Goal: Information Seeking & Learning: Find specific fact

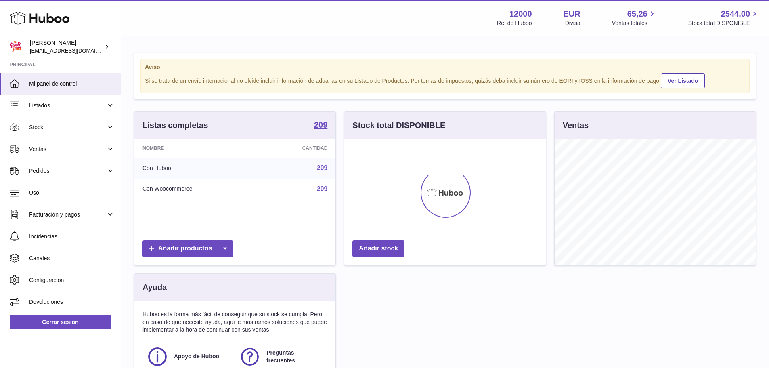
scroll to position [126, 201]
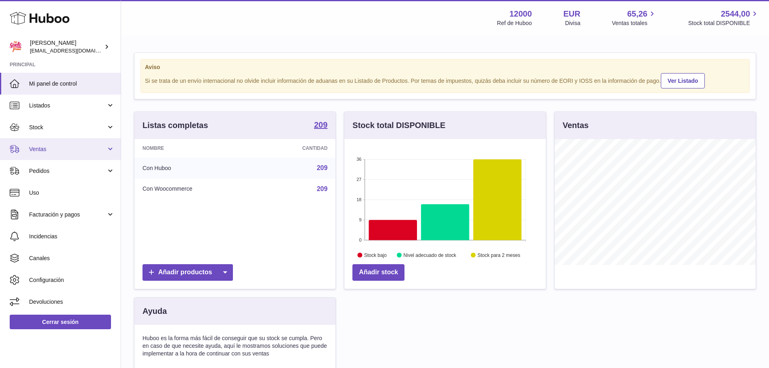
click at [41, 151] on span "Ventas" at bounding box center [67, 149] width 77 height 8
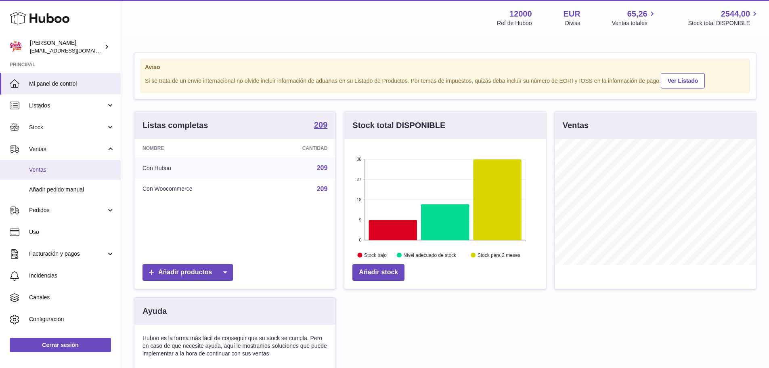
click at [39, 170] on span "Ventas" at bounding box center [72, 170] width 86 height 8
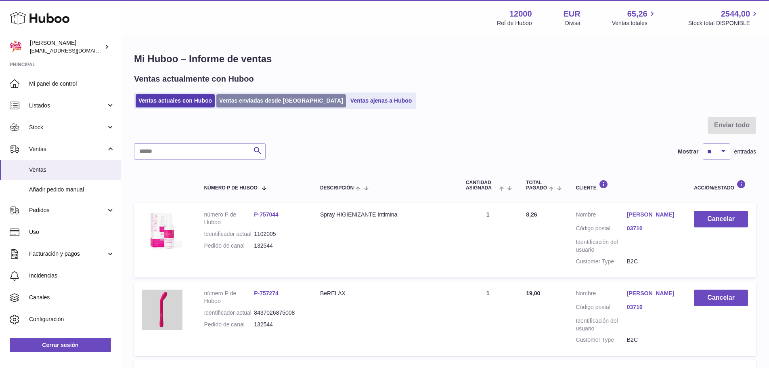
click at [250, 97] on link "Ventas enviadas desde Huboo" at bounding box center [281, 100] width 130 height 13
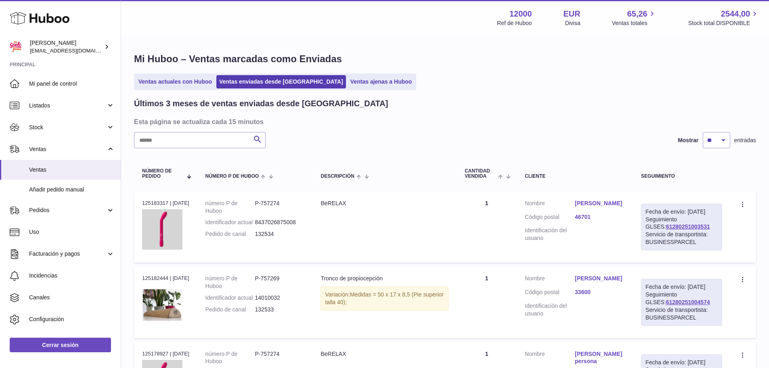
click at [208, 143] on input "text" at bounding box center [200, 140] width 132 height 16
paste input "**********"
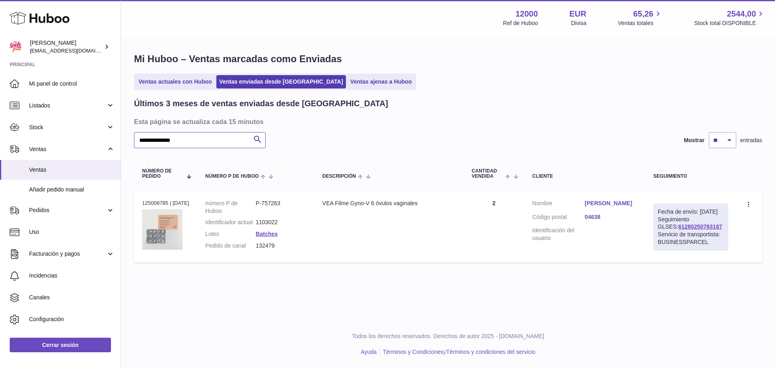
type input "**********"
click at [608, 204] on link "[PERSON_NAME]" at bounding box center [611, 203] width 52 height 8
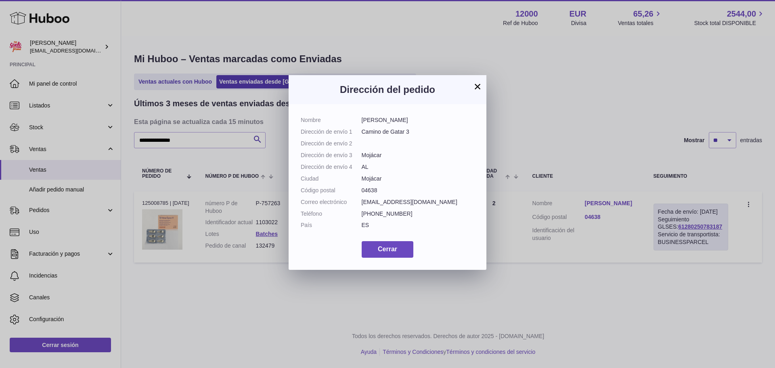
click at [478, 88] on button "×" at bounding box center [478, 87] width 10 height 10
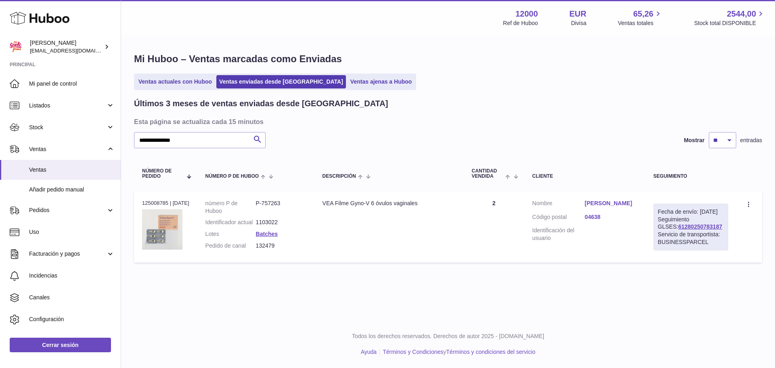
drag, startPoint x: 711, startPoint y: 235, endPoint x: 656, endPoint y: 236, distance: 55.3
click at [656, 236] on td "Fecha de envío: [DATE] Seguimiento GLSES: 61280250783187 Servicio de transporti…" at bounding box center [691, 226] width 91 height 71
copy link "61280250783187"
drag, startPoint x: 277, startPoint y: 253, endPoint x: 258, endPoint y: 255, distance: 19.5
click at [258, 254] on dl "número P de Huboo P-757263 Identificador actual 1103022 Lotes Batches Pedido de…" at bounding box center [256, 226] width 101 height 54
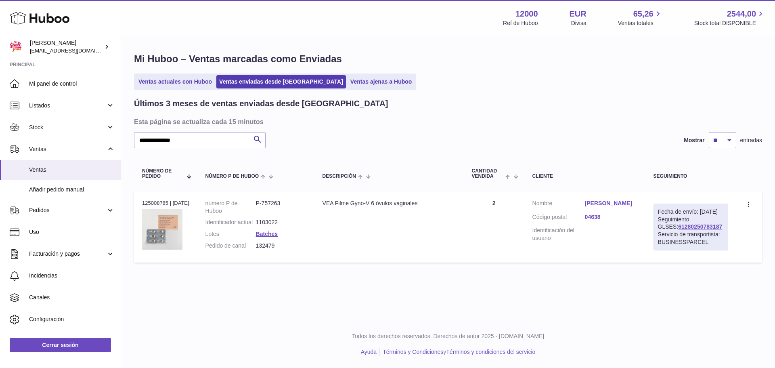
copy dl "132479"
click at [606, 199] on td "Cliente Nombre [PERSON_NAME] Código postal 04638 Identificación del usuario" at bounding box center [584, 226] width 121 height 71
click at [606, 202] on link "[PERSON_NAME]" at bounding box center [611, 203] width 52 height 8
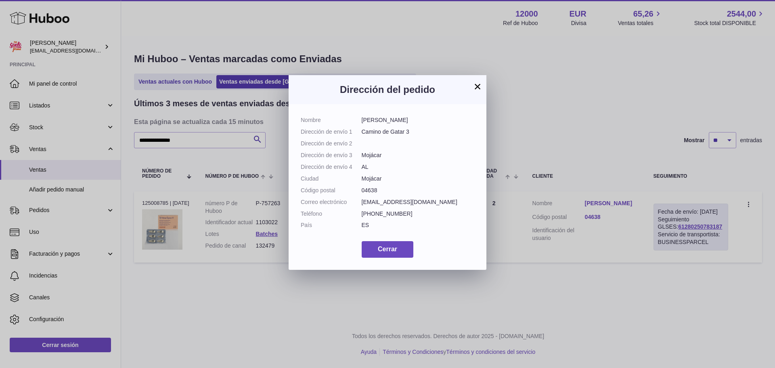
drag, startPoint x: 409, startPoint y: 119, endPoint x: 357, endPoint y: 124, distance: 52.3
click at [357, 124] on dl "Nombre [PERSON_NAME] Dirección de envío 1 Camino de Gatar 3 Dirección de envío …" at bounding box center [388, 174] width 174 height 117
copy dl "[PERSON_NAME]"
click at [481, 85] on button "×" at bounding box center [478, 87] width 10 height 10
